Goal: Check status: Check status

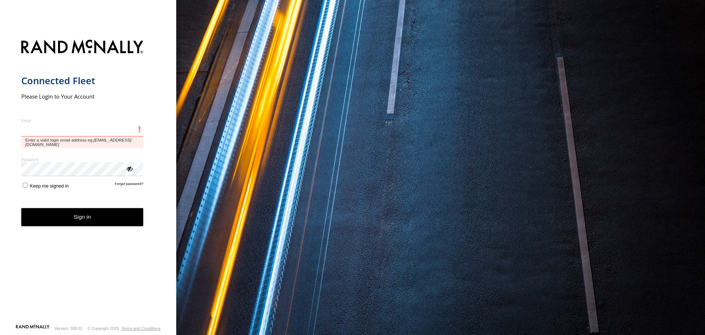
type input "**********"
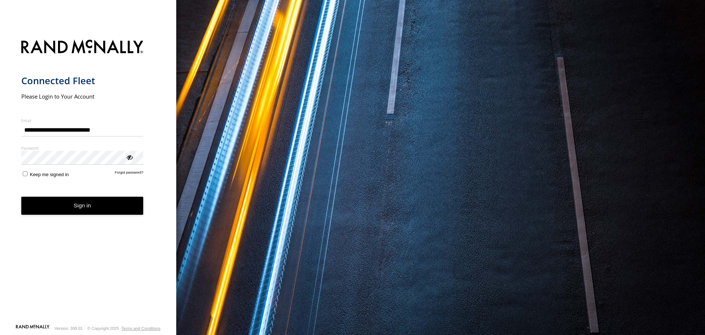
click at [84, 200] on form "**********" at bounding box center [88, 179] width 134 height 288
click at [65, 200] on button "Sign in" at bounding box center [82, 206] width 122 height 18
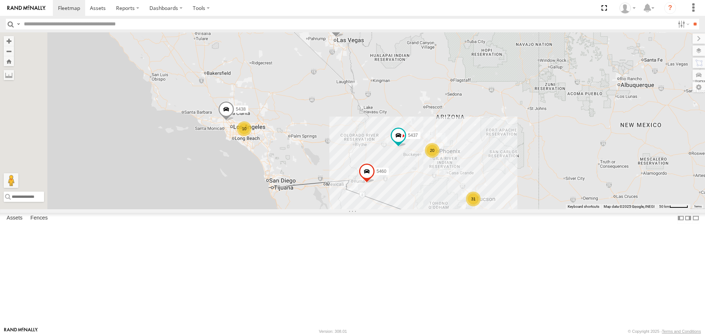
click at [481, 206] on div "31" at bounding box center [473, 198] width 15 height 15
